Goal: Navigation & Orientation: Find specific page/section

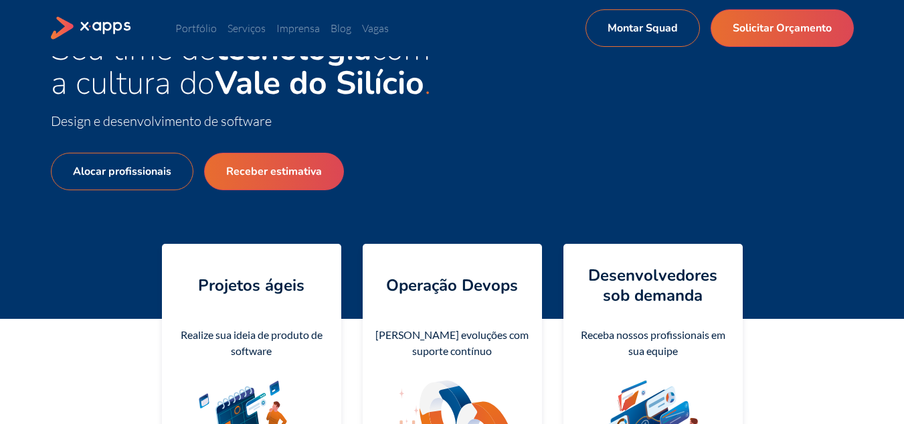
scroll to position [134, 0]
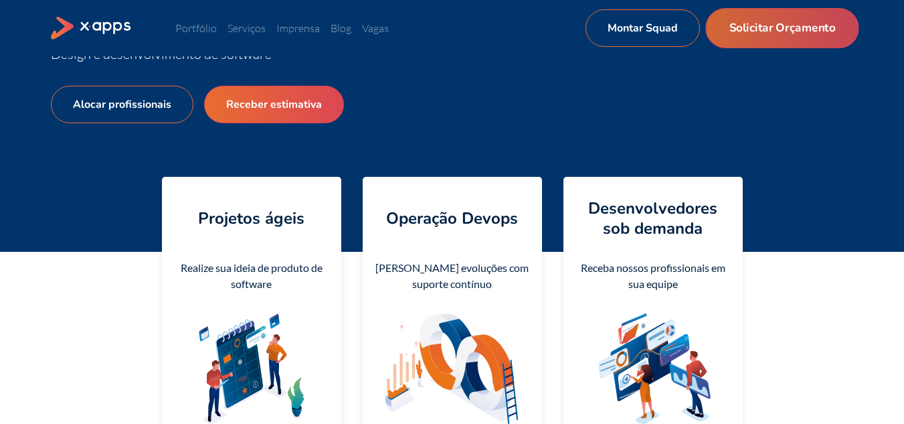
click at [818, 21] on link "Solicitar Orçamento" at bounding box center [781, 28] width 153 height 40
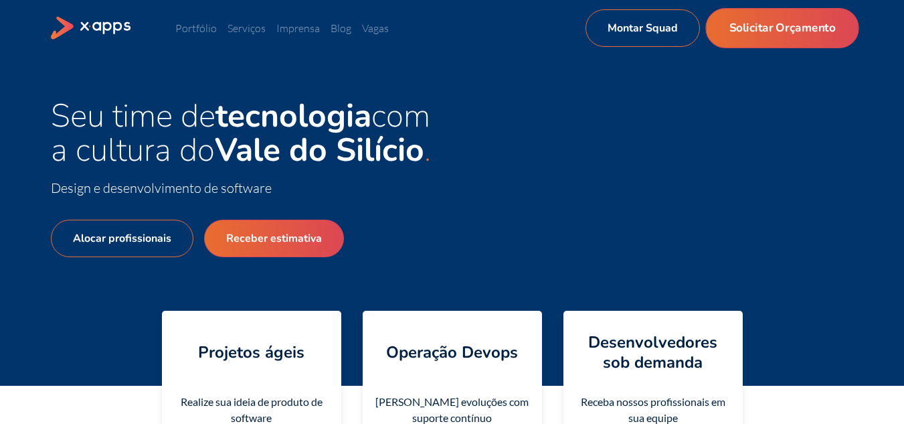
select select "BR"
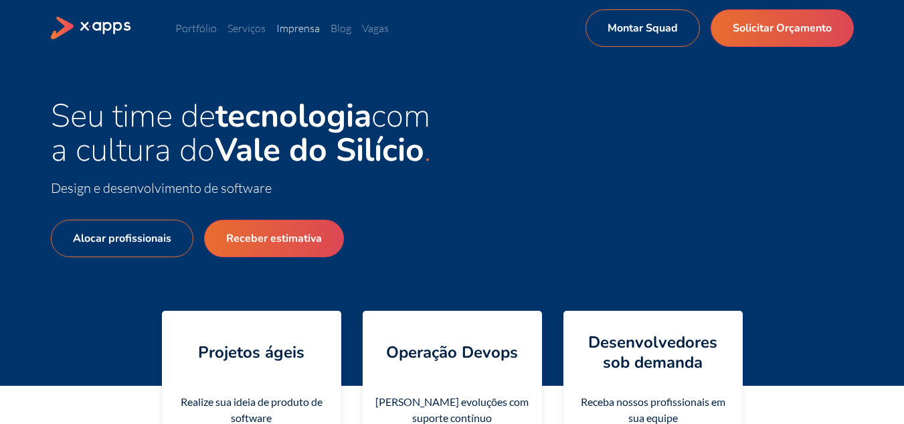
click at [296, 31] on link "Imprensa" at bounding box center [298, 27] width 44 height 13
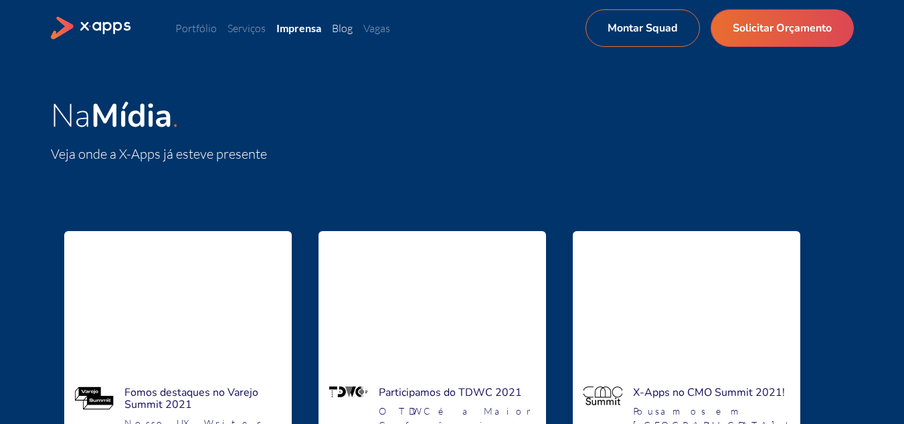
click at [343, 23] on link "Blog" at bounding box center [342, 27] width 21 height 13
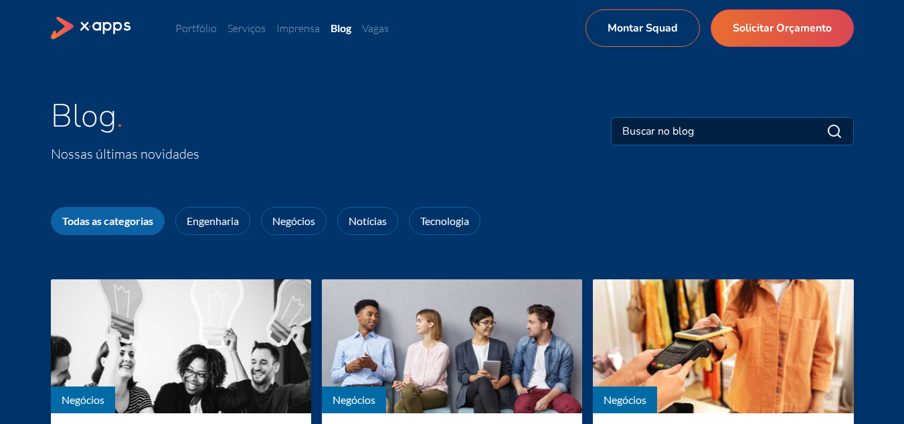
click at [373, 36] on div "Portfólio Serviços Imprensa Blog Vagas Montar Squad Solicitar Orçamento Montar …" at bounding box center [452, 27] width 803 height 37
click at [373, 24] on link "Vagas" at bounding box center [375, 27] width 27 height 13
click at [261, 32] on link "Serviços" at bounding box center [247, 27] width 38 height 13
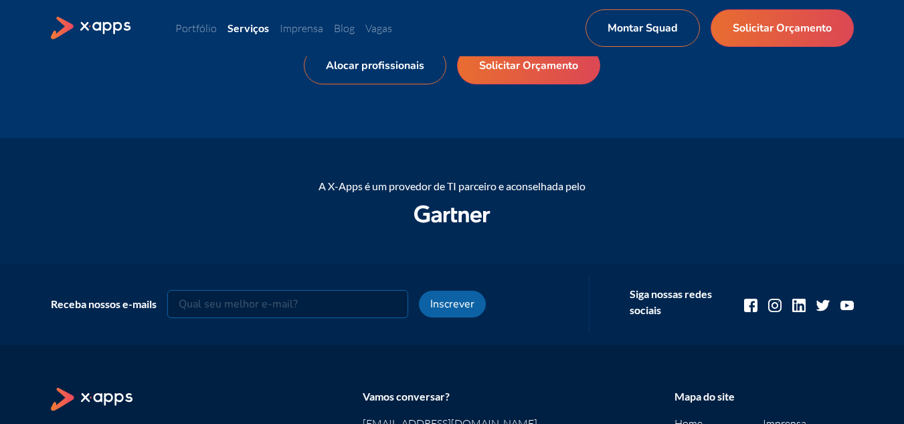
scroll to position [1102, 0]
